Goal: Navigation & Orientation: Find specific page/section

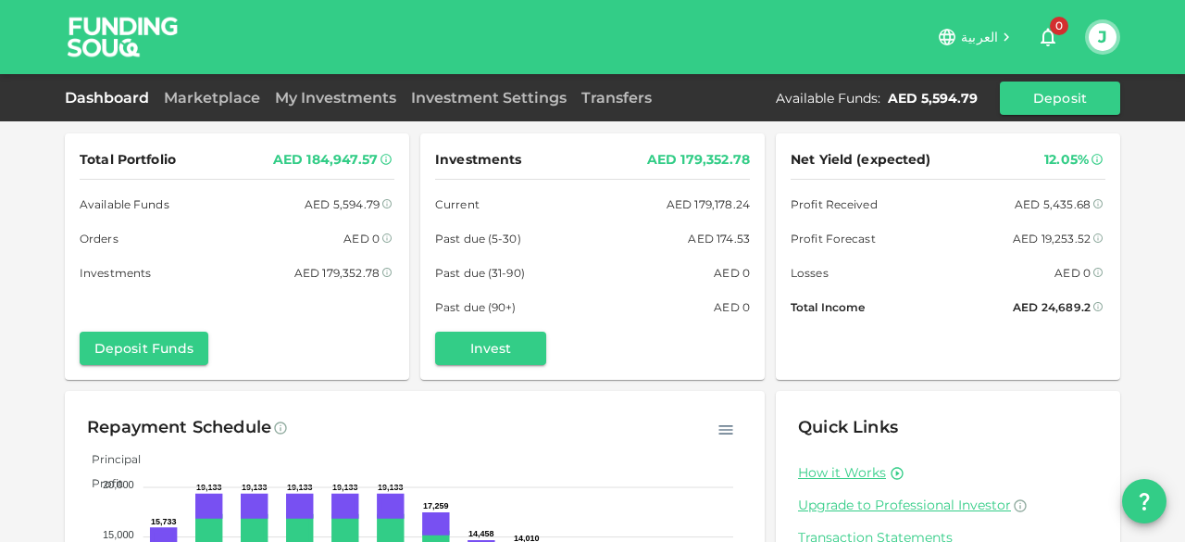
click at [122, 97] on link "Dashboard" at bounding box center [111, 98] width 92 height 18
click at [199, 94] on link "Marketplace" at bounding box center [211, 98] width 111 height 18
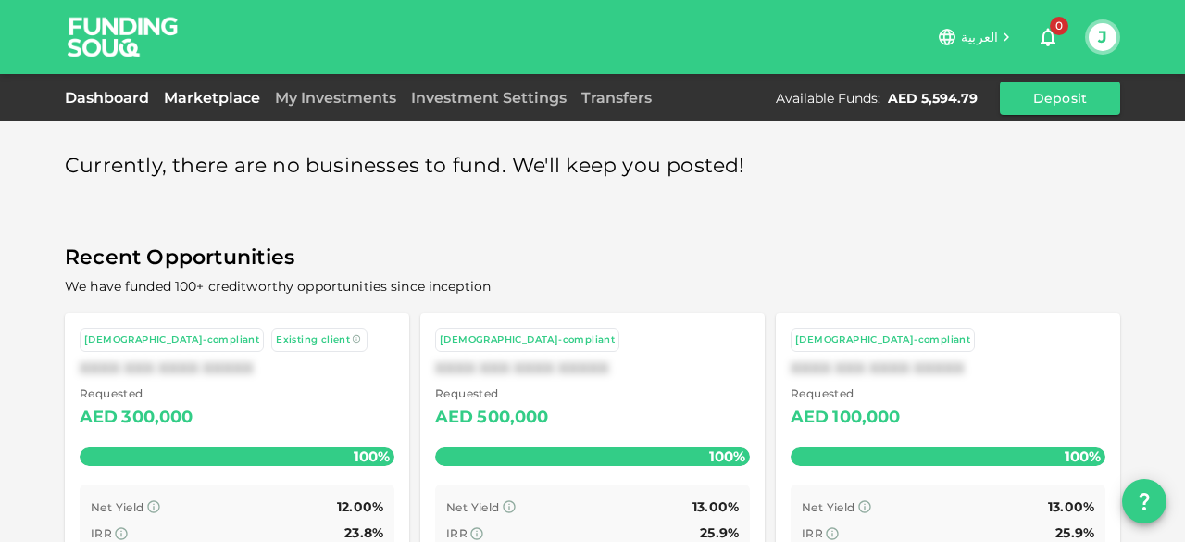
click at [128, 97] on link "Dashboard" at bounding box center [111, 98] width 92 height 18
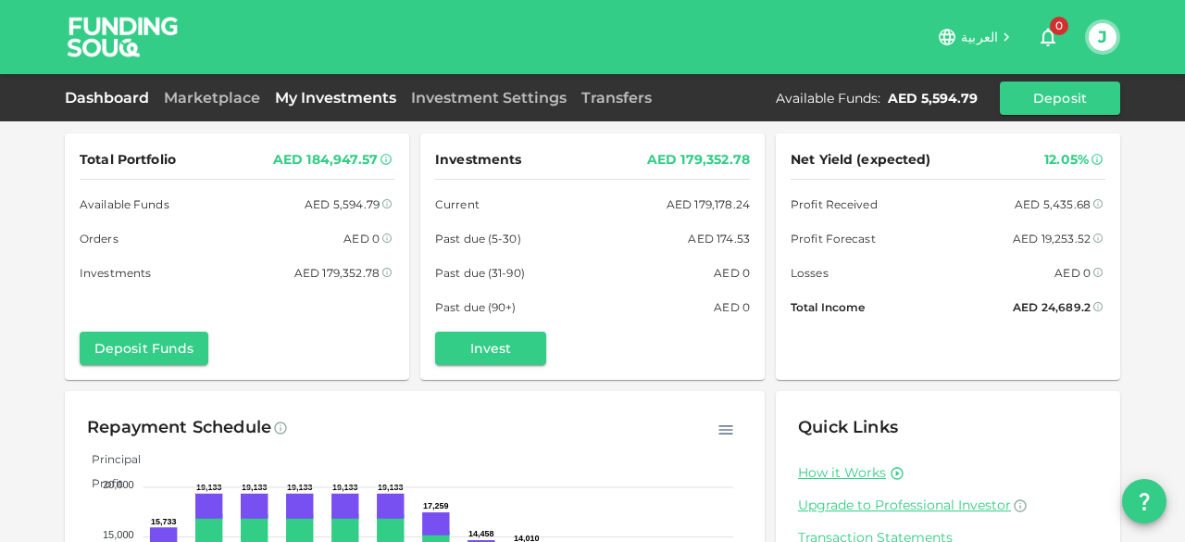
click at [327, 97] on link "My Investments" at bounding box center [336, 98] width 136 height 18
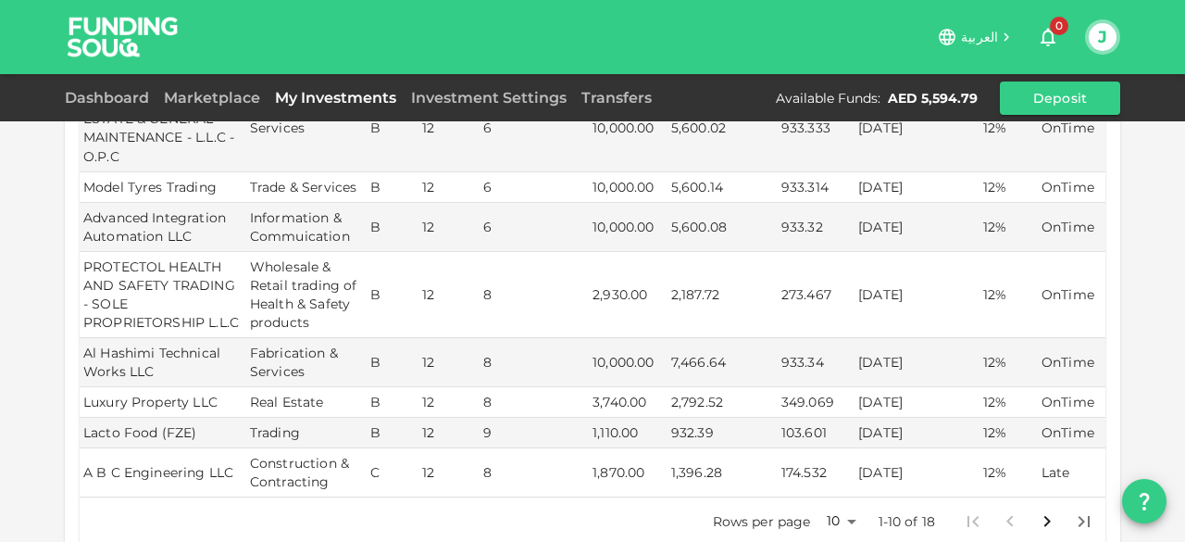
scroll to position [463, 0]
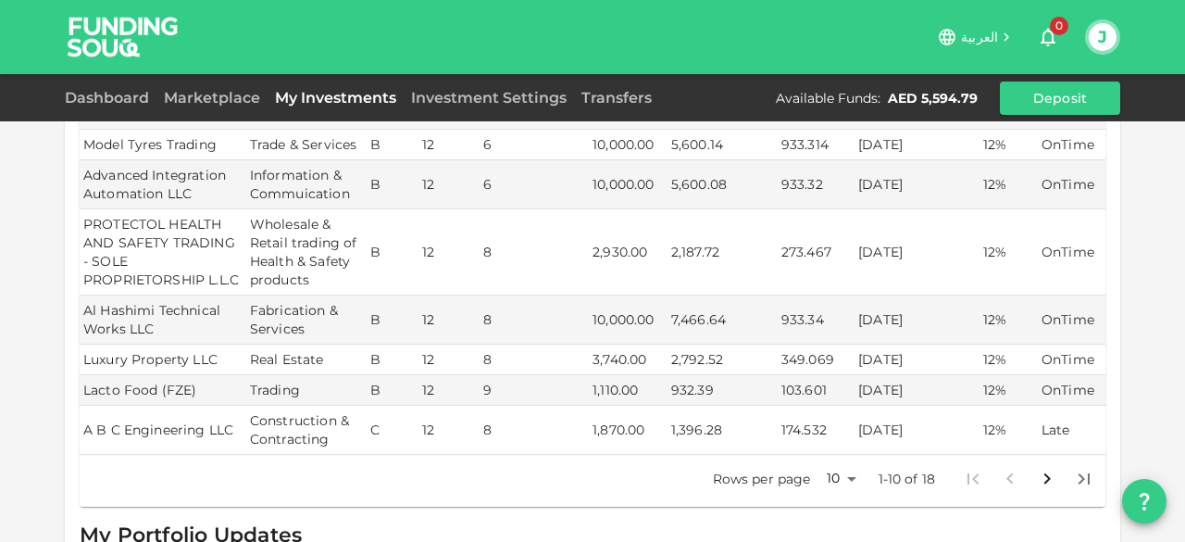
click at [1037, 468] on icon "Go to next page" at bounding box center [1047, 479] width 22 height 22
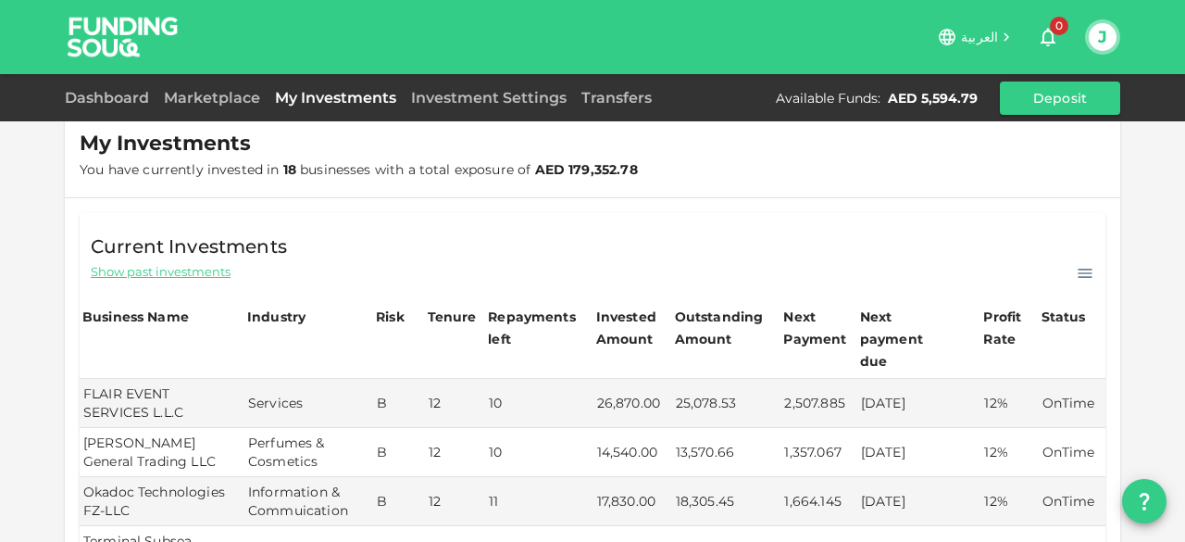
scroll to position [0, 0]
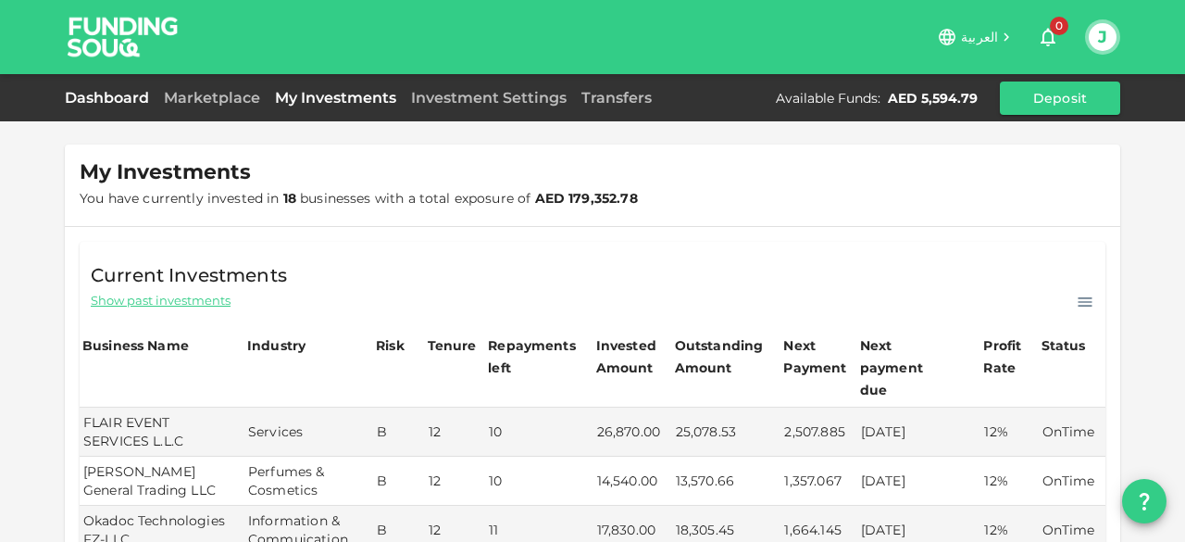
click at [99, 96] on link "Dashboard" at bounding box center [111, 98] width 92 height 18
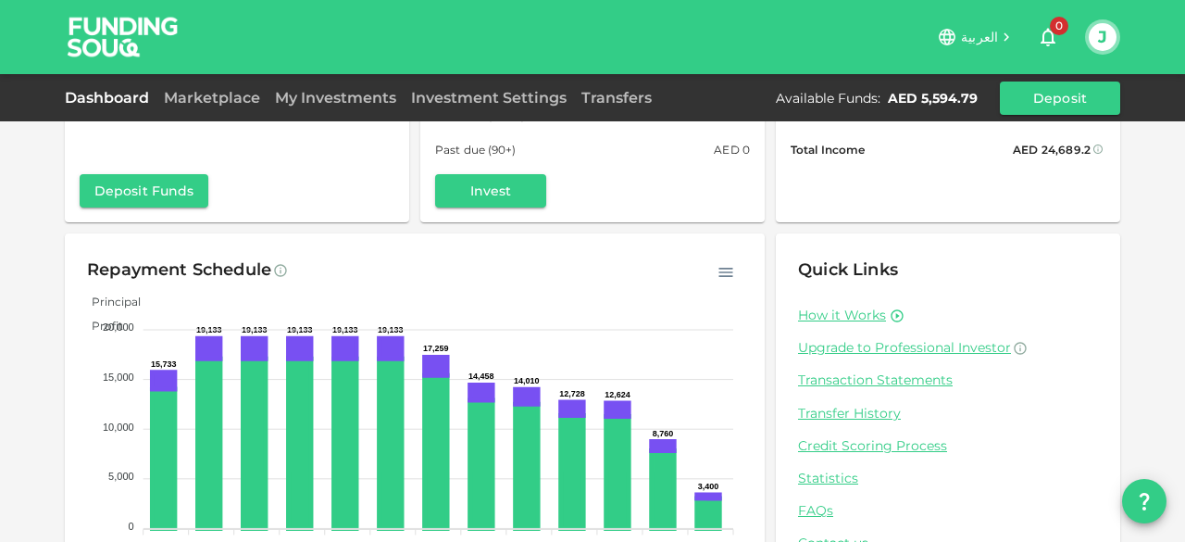
scroll to position [224, 0]
